Goal: Task Accomplishment & Management: Complete application form

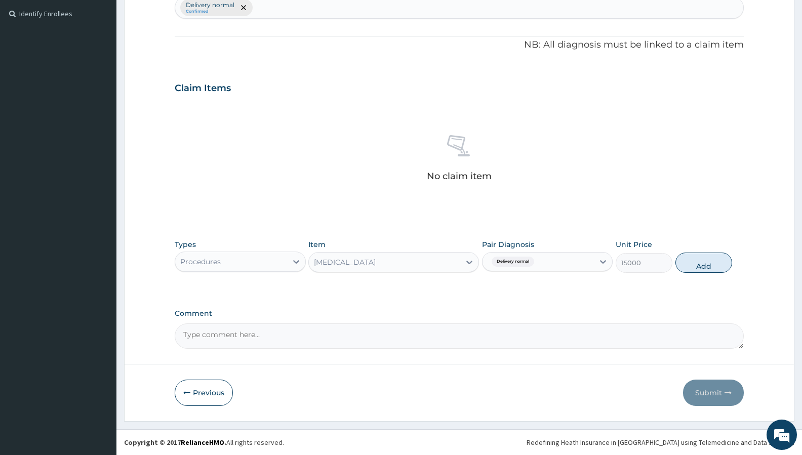
click at [382, 265] on div "[MEDICAL_DATA]" at bounding box center [384, 262] width 151 height 16
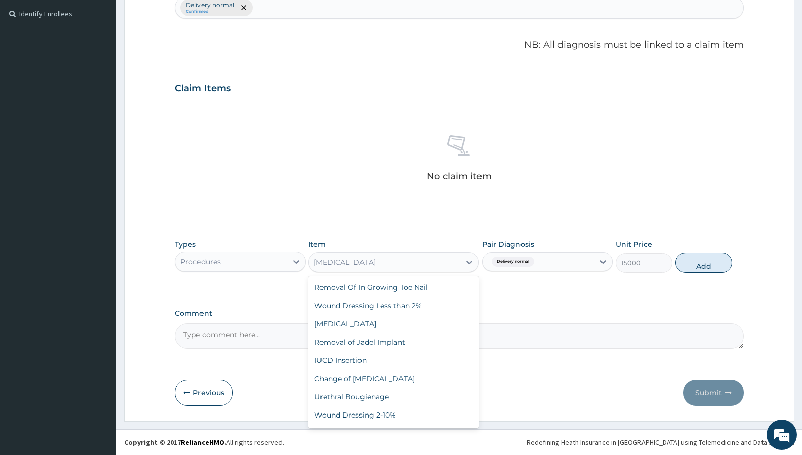
scroll to position [34607, 0]
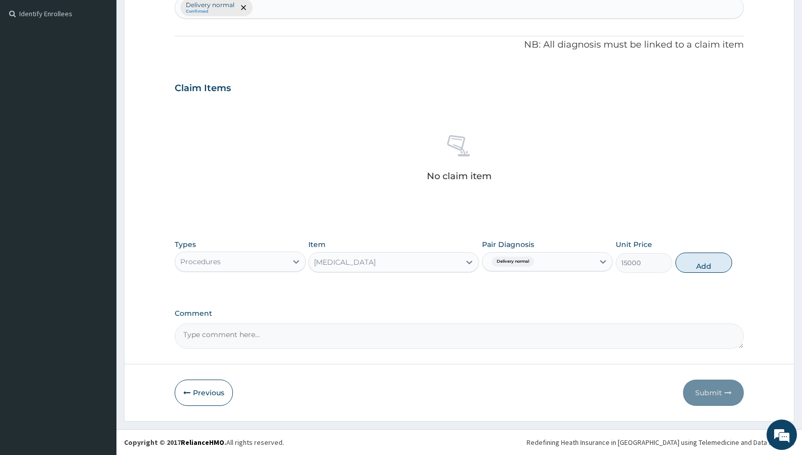
click at [570, 328] on textarea "Comment" at bounding box center [459, 336] width 569 height 25
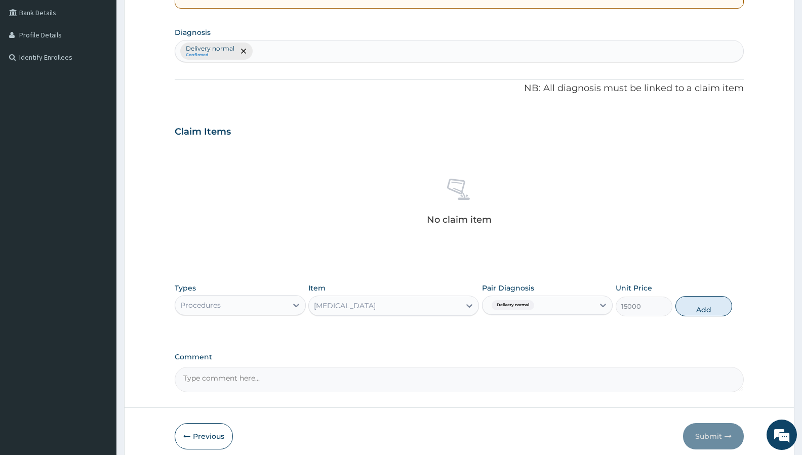
scroll to position [275, 0]
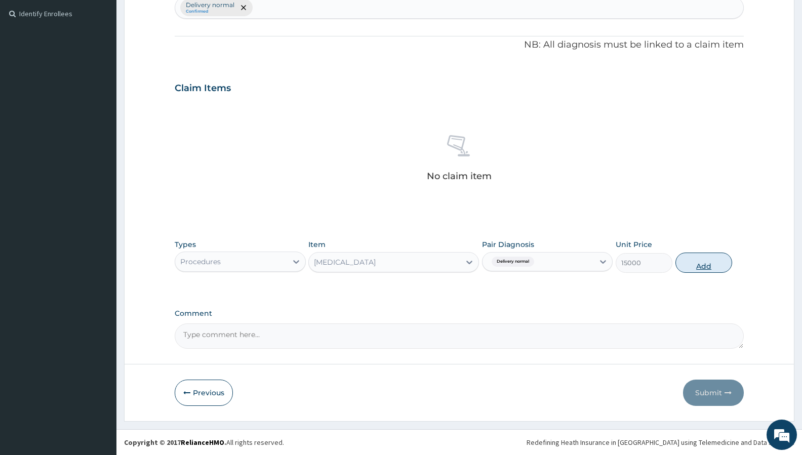
click at [702, 261] on button "Add" at bounding box center [704, 263] width 57 height 20
type input "0"
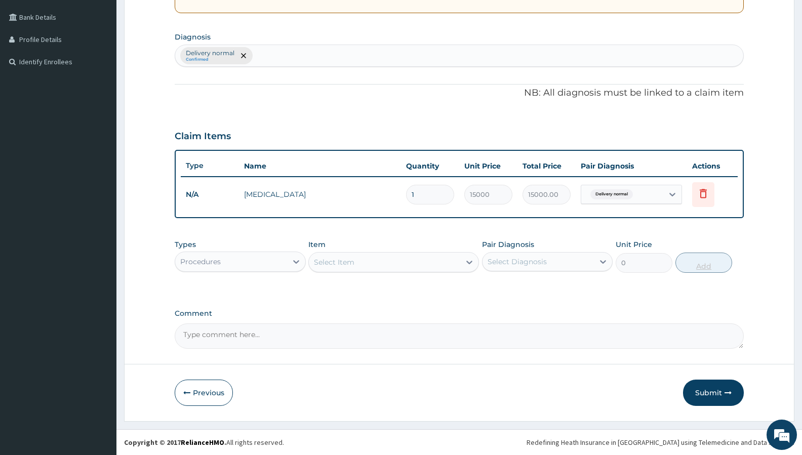
scroll to position [227, 0]
click at [352, 262] on div "Select Item" at bounding box center [334, 262] width 41 height 10
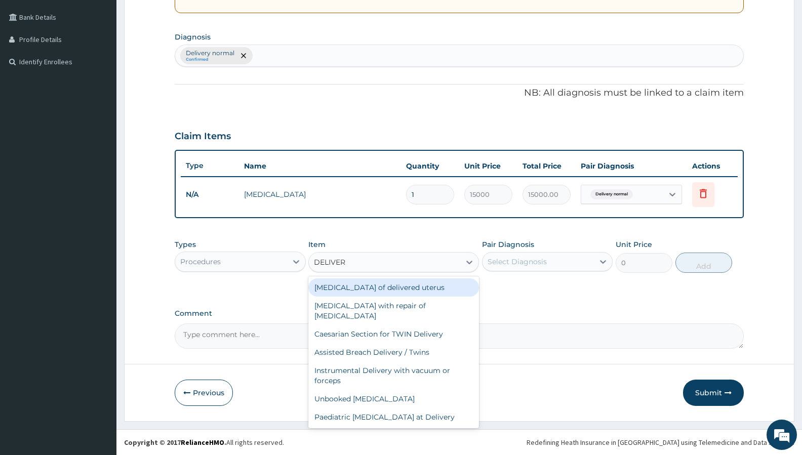
type input "DELIVERY"
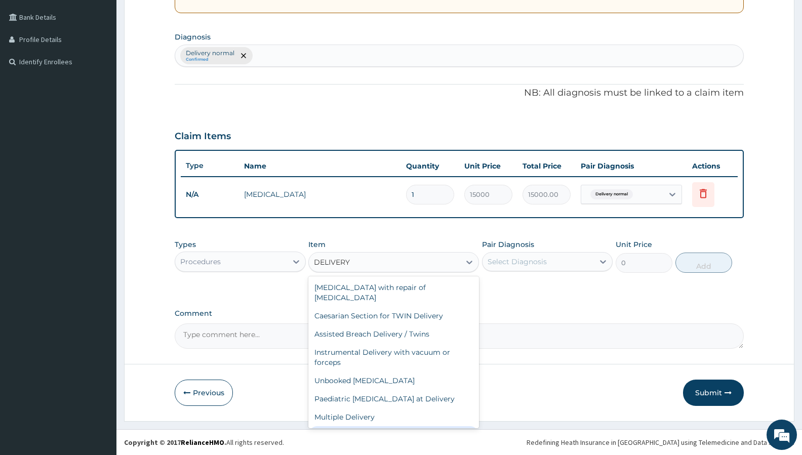
click at [378, 427] on div "[MEDICAL_DATA] Normal" at bounding box center [393, 436] width 171 height 18
type input "70000"
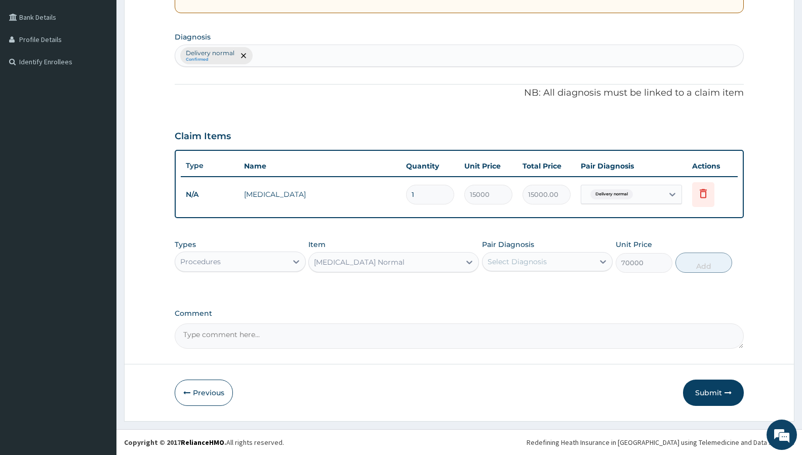
click at [543, 259] on div "Select Diagnosis" at bounding box center [517, 262] width 59 height 10
click at [540, 286] on label "Delivery normal" at bounding box center [528, 287] width 59 height 10
checkbox input "true"
click at [713, 259] on button "Add" at bounding box center [704, 263] width 57 height 20
type input "0"
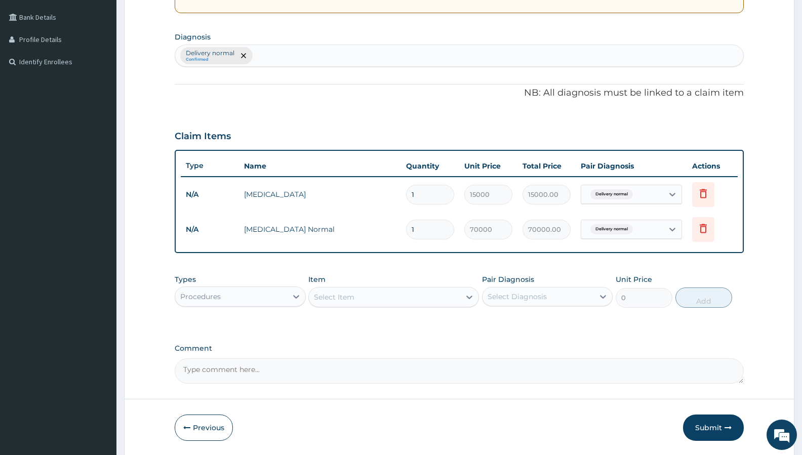
click at [353, 297] on div "Select Item" at bounding box center [334, 297] width 41 height 10
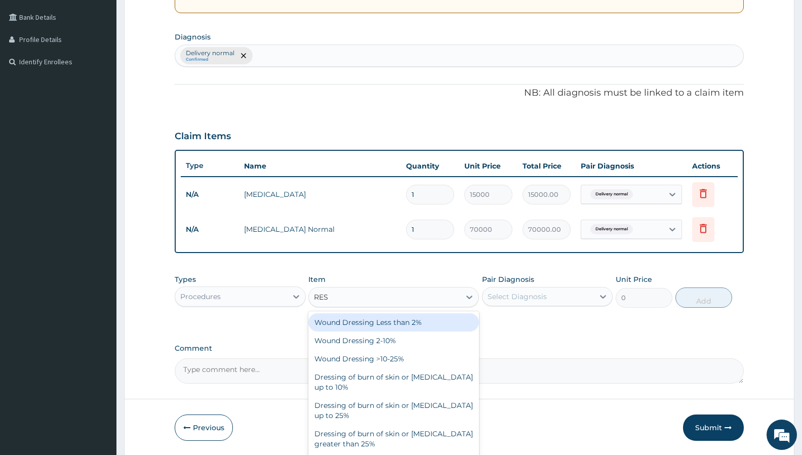
type input "RESU"
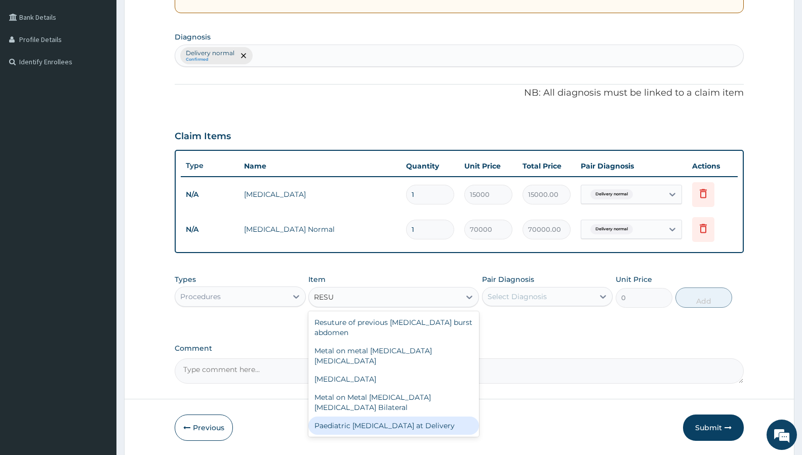
click at [400, 417] on div "Paediatric [MEDICAL_DATA] at Delivery" at bounding box center [393, 426] width 171 height 18
type input "10000"
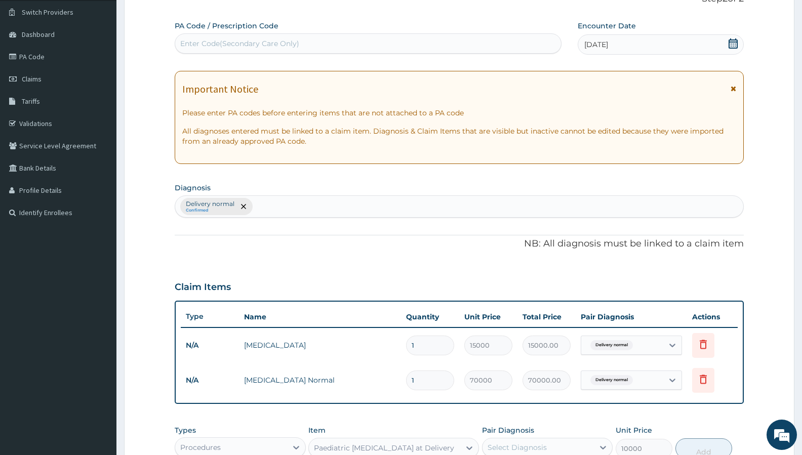
scroll to position [0, 0]
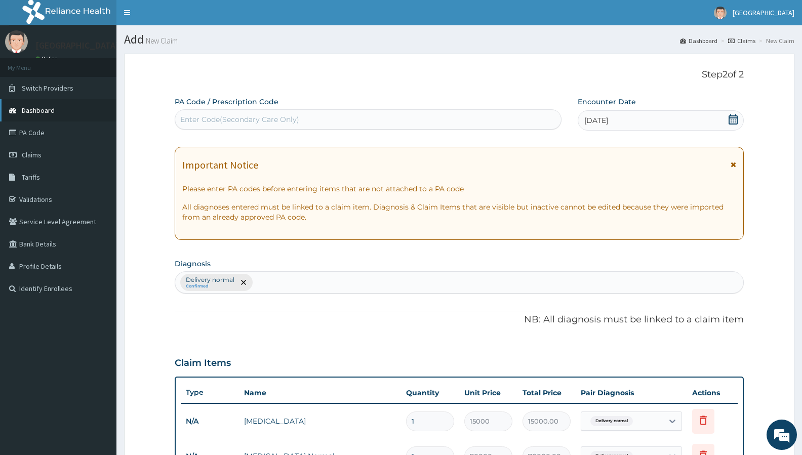
click at [60, 107] on link "Dashboard" at bounding box center [58, 110] width 117 height 22
